Goal: Transaction & Acquisition: Purchase product/service

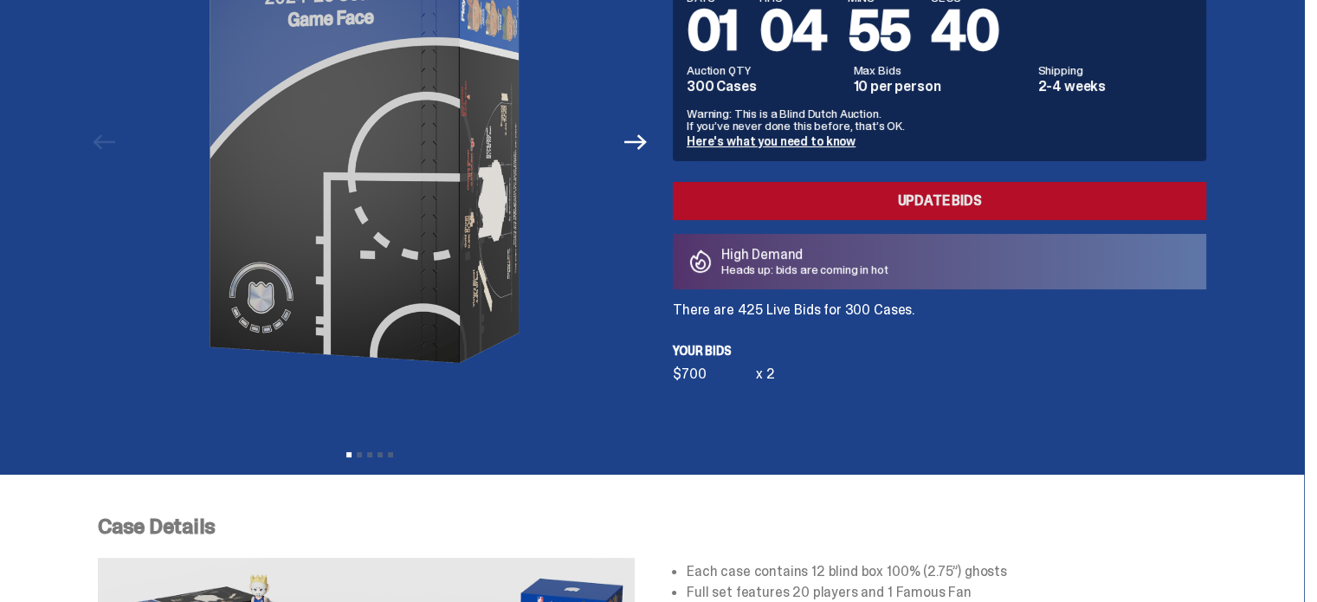
scroll to position [34, 0]
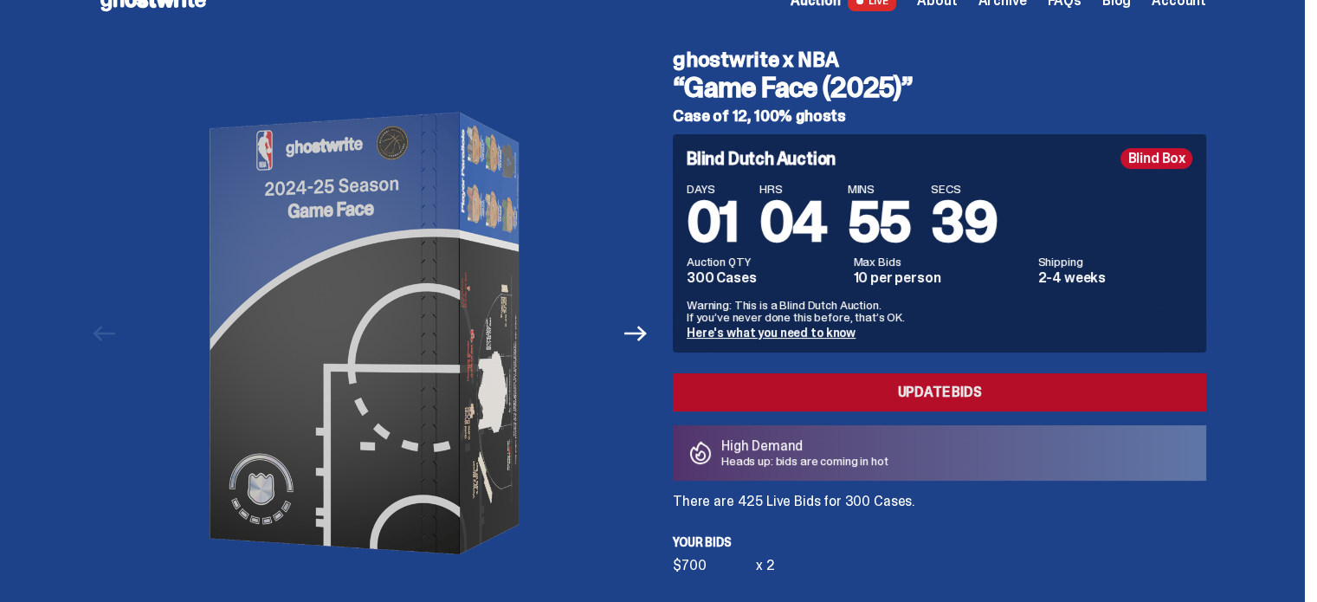
click at [1053, 385] on link "Update Bids" at bounding box center [939, 392] width 533 height 38
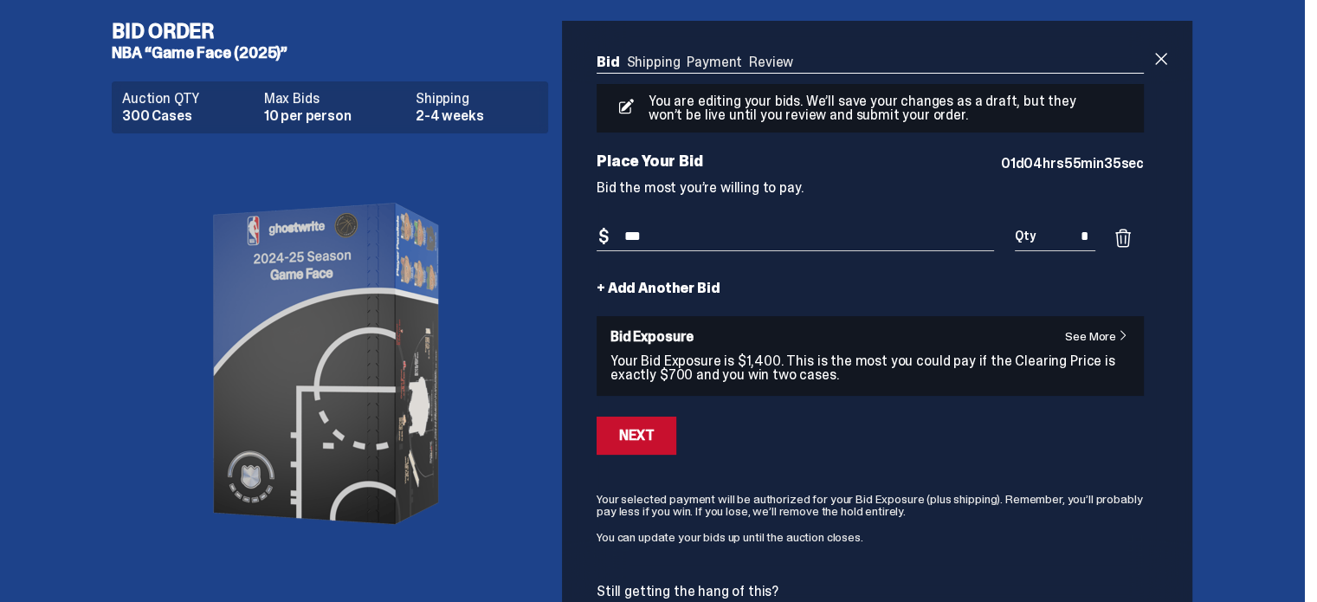
click at [638, 285] on link "+ Add Another Bid" at bounding box center [658, 288] width 123 height 14
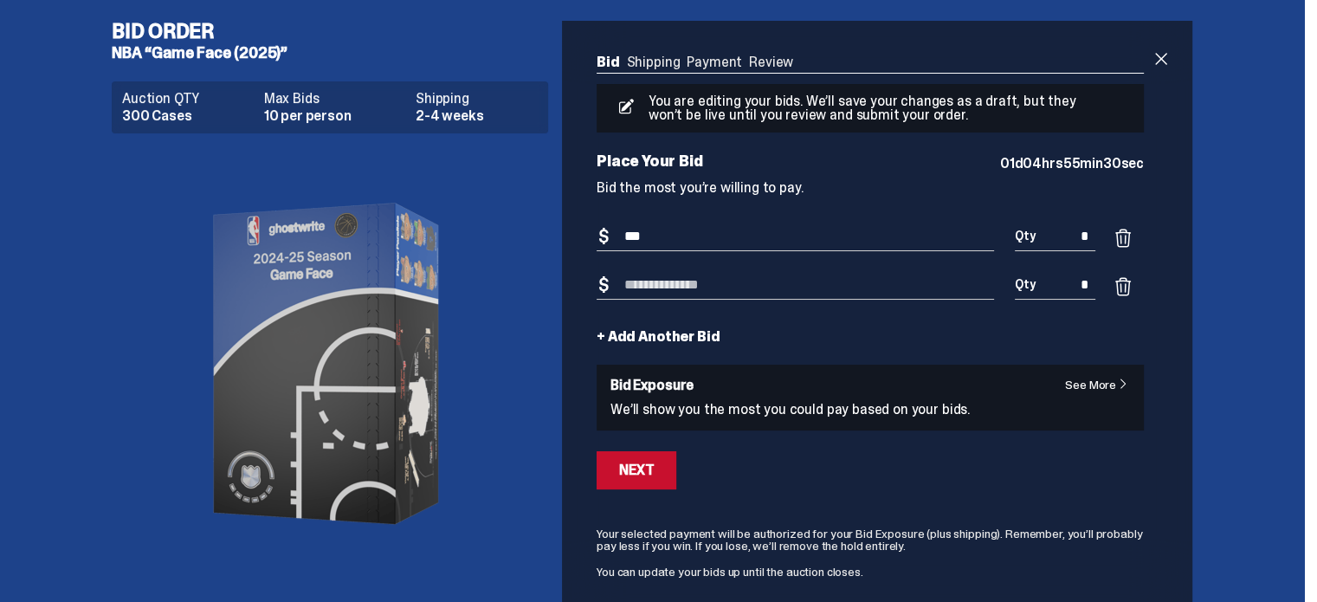
click at [635, 235] on input "***" at bounding box center [795, 237] width 397 height 29
click at [1126, 291] on span at bounding box center [1123, 286] width 21 height 21
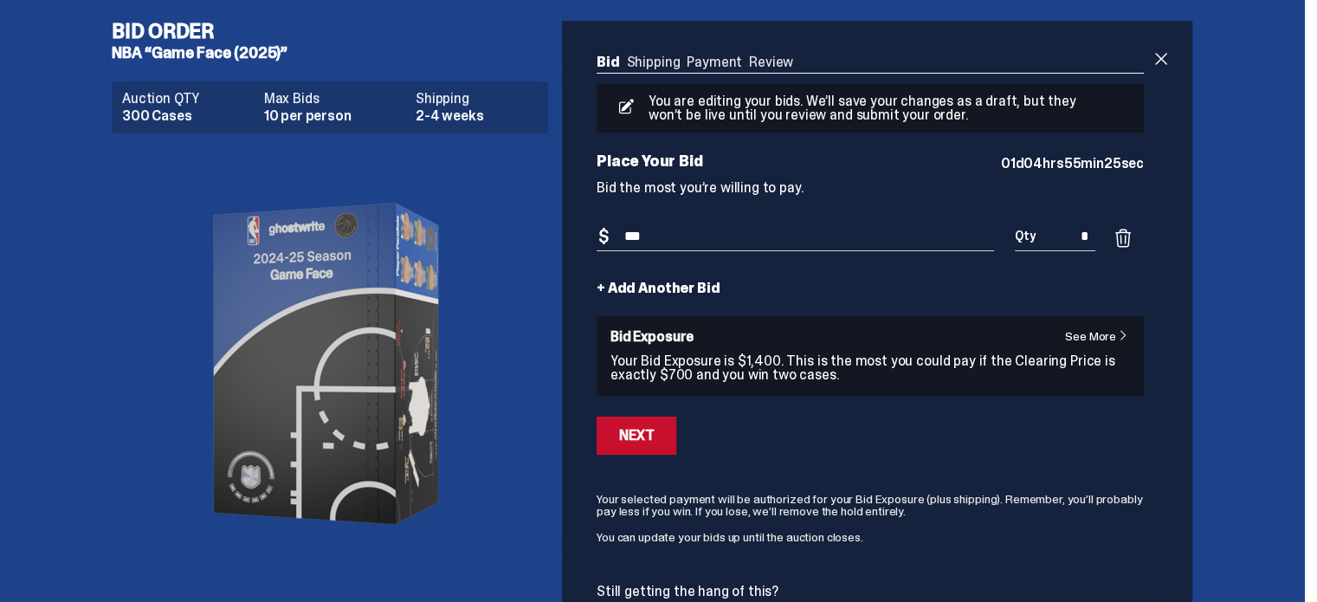
click at [1095, 233] on input "*" at bounding box center [1055, 237] width 81 height 29
type input "*"
click at [636, 238] on input "***" at bounding box center [795, 237] width 397 height 29
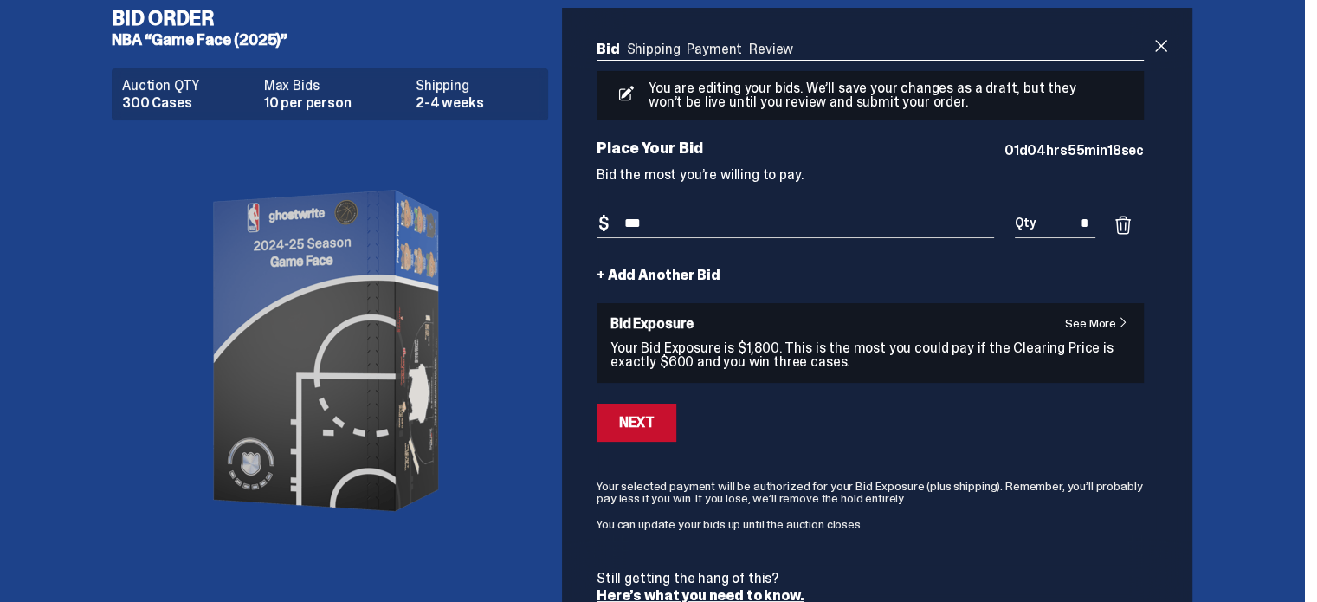
scroll to position [16, 0]
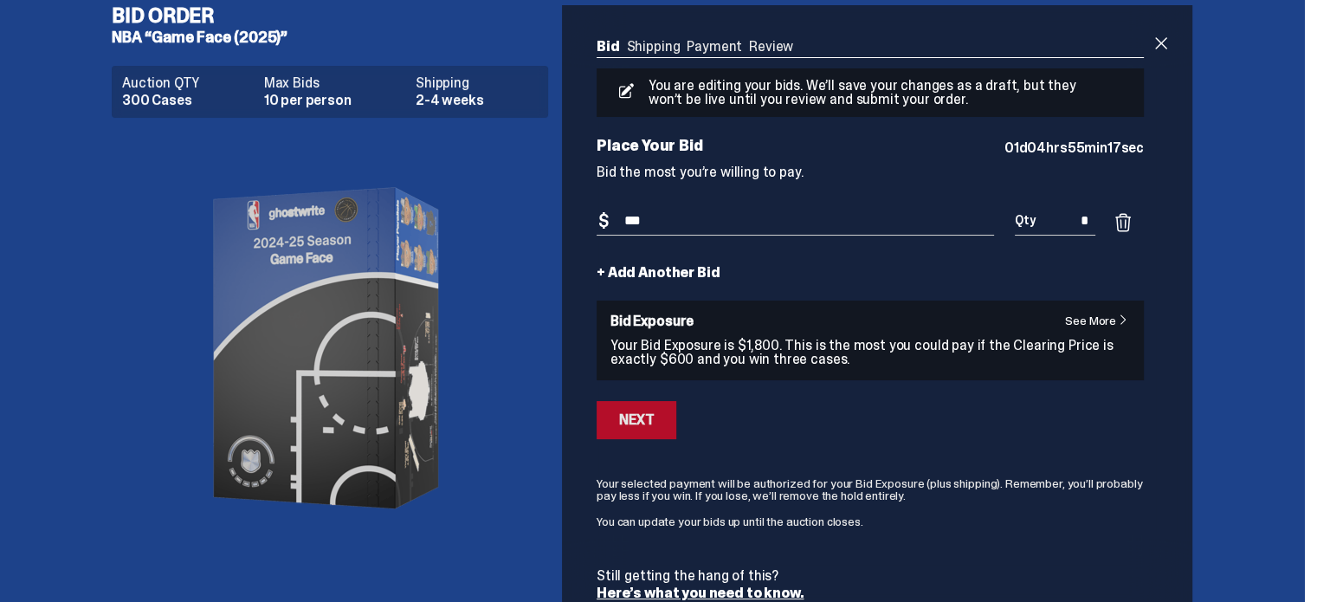
type input "***"
click at [662, 417] on button "Next" at bounding box center [637, 420] width 80 height 38
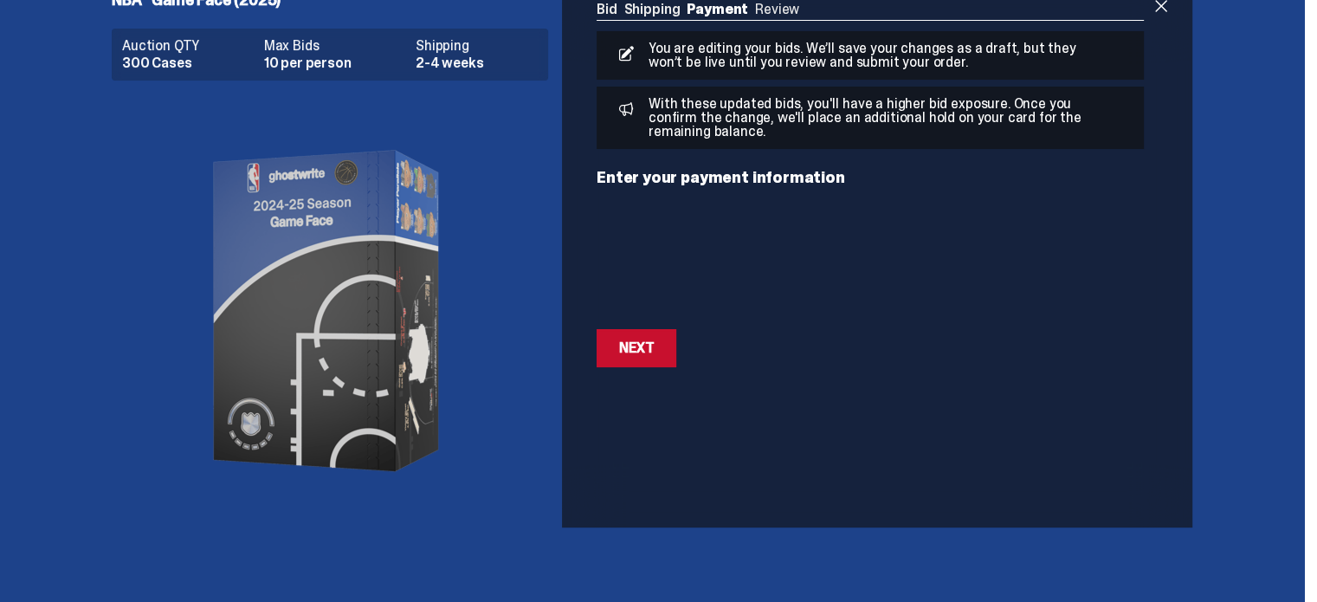
scroll to position [52, 0]
click at [654, 346] on div "Next" at bounding box center [636, 349] width 35 height 14
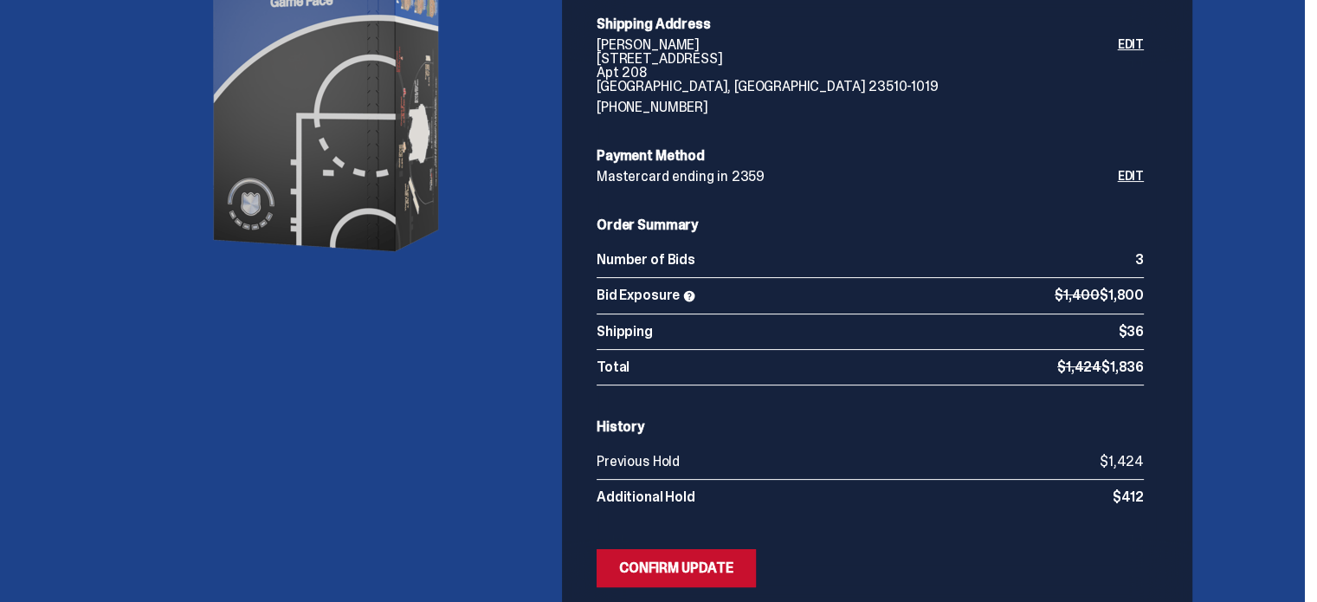
scroll to position [443, 0]
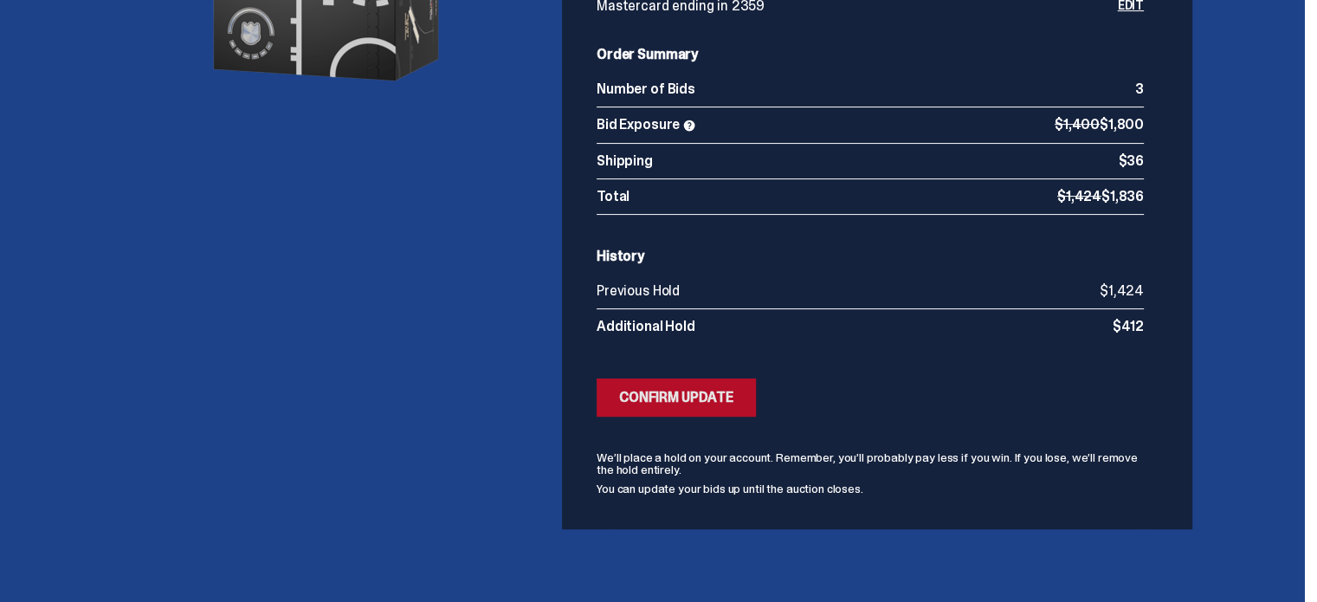
click at [708, 398] on div "Confirm Update" at bounding box center [676, 398] width 114 height 14
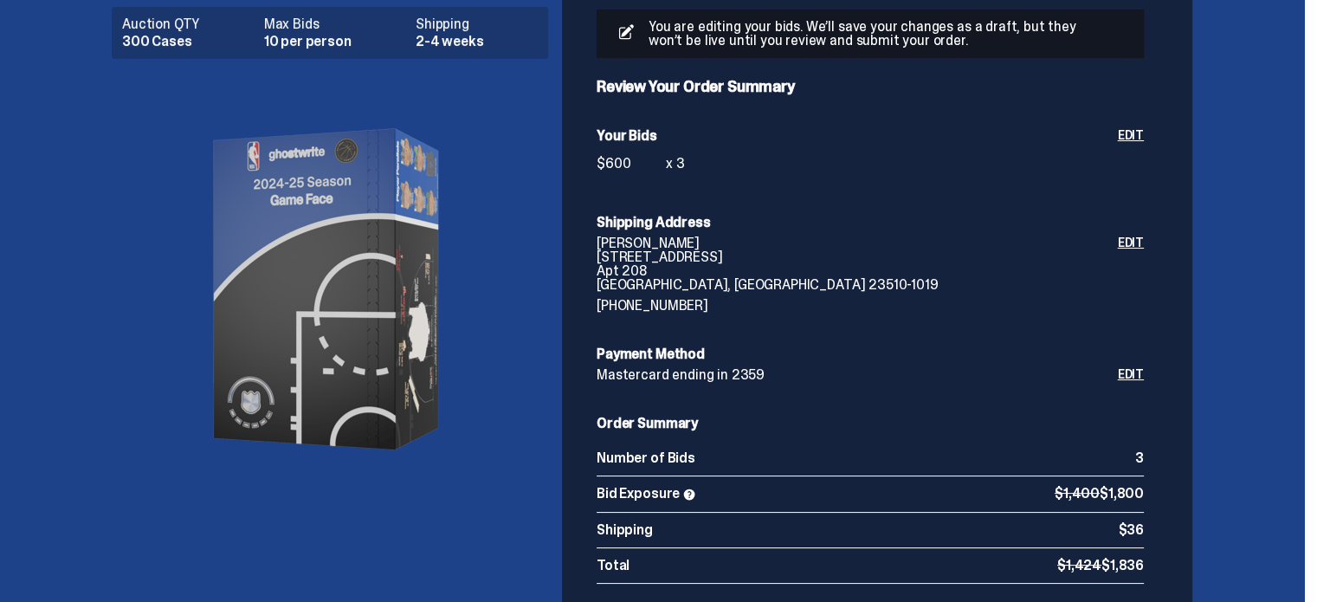
scroll to position [73, 0]
